Goal: Obtain resource: Download file/media

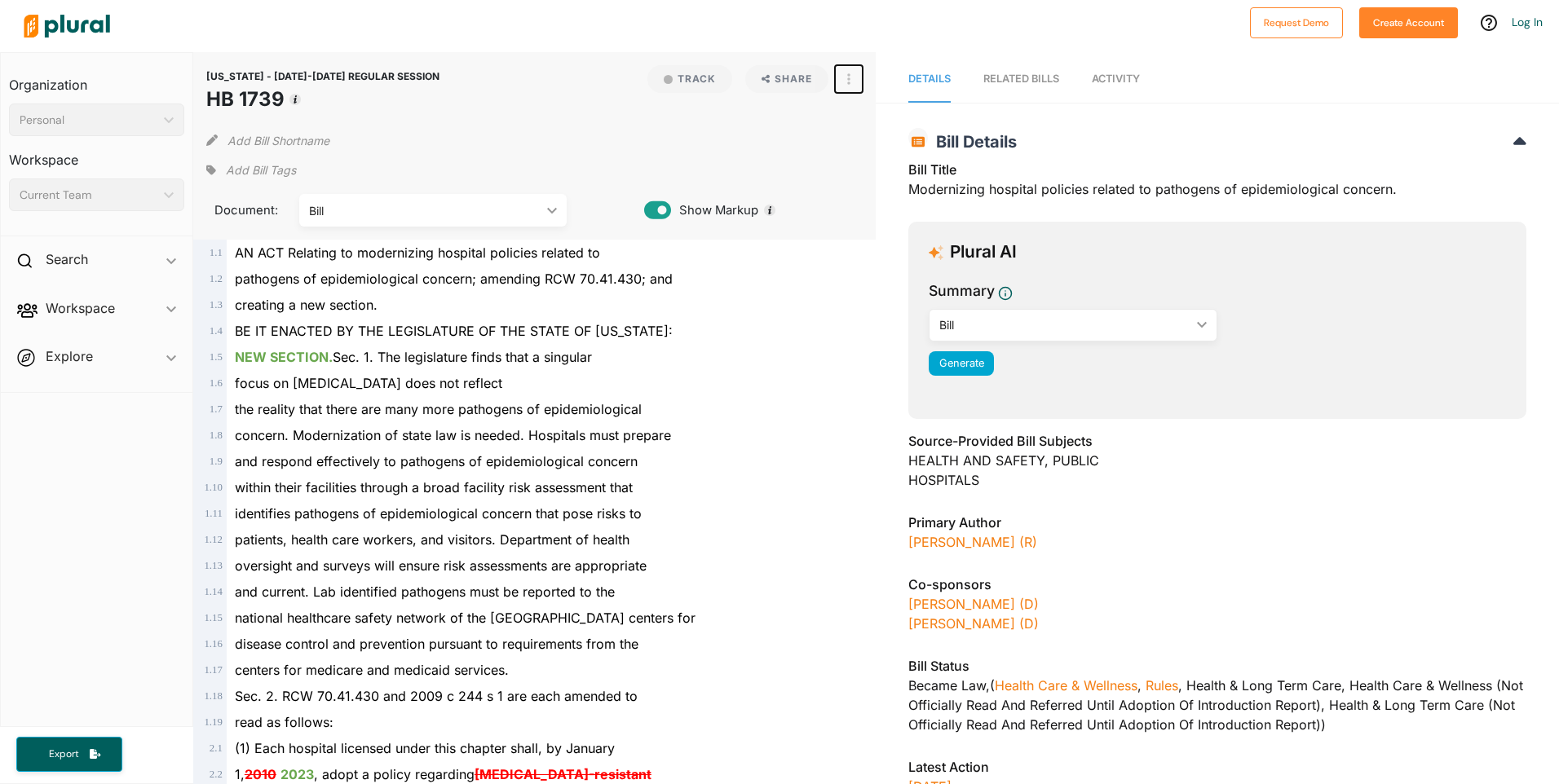
click at [848, 80] on icon "button" at bounding box center [850, 79] width 4 height 12
click at [882, 108] on link "View PDF" at bounding box center [908, 114] width 142 height 37
